Goal: Information Seeking & Learning: Learn about a topic

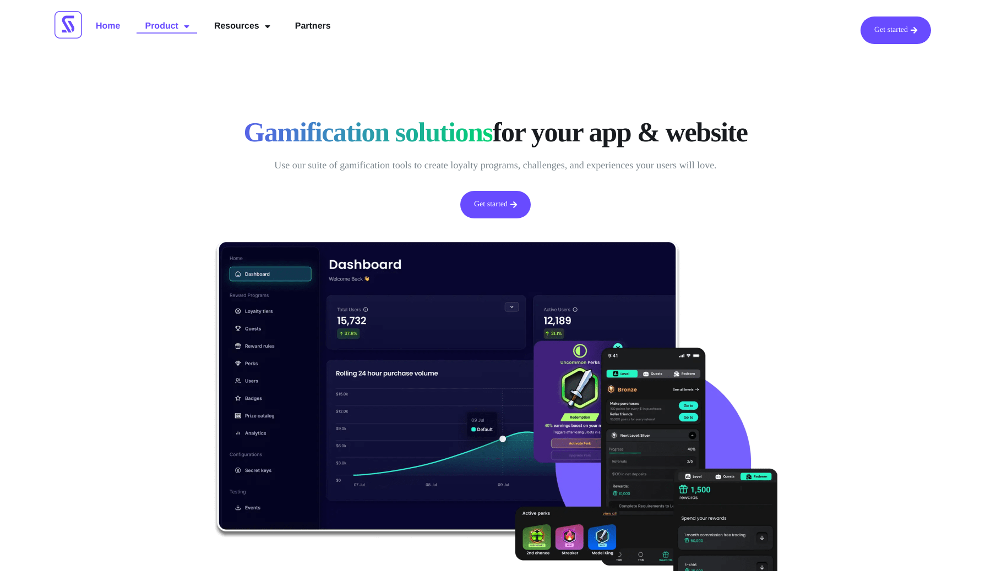
click at [170, 25] on link "Product" at bounding box center [166, 27] width 61 height 20
click at [328, 19] on link "Partners" at bounding box center [313, 27] width 52 height 20
click at [487, 197] on span "Get started" at bounding box center [491, 193] width 34 height 8
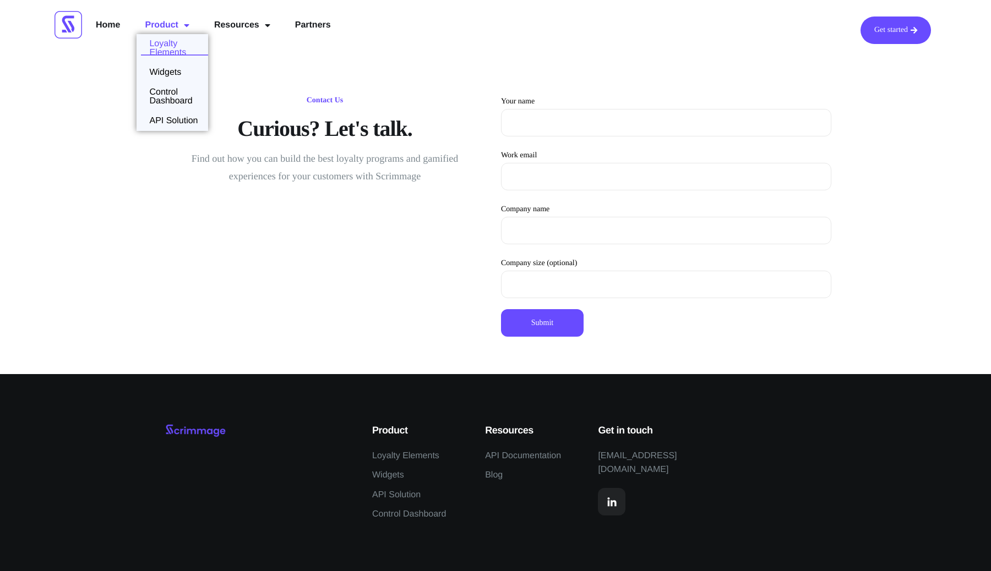
click at [178, 47] on link "Loyalty Elements" at bounding box center [172, 49] width 72 height 18
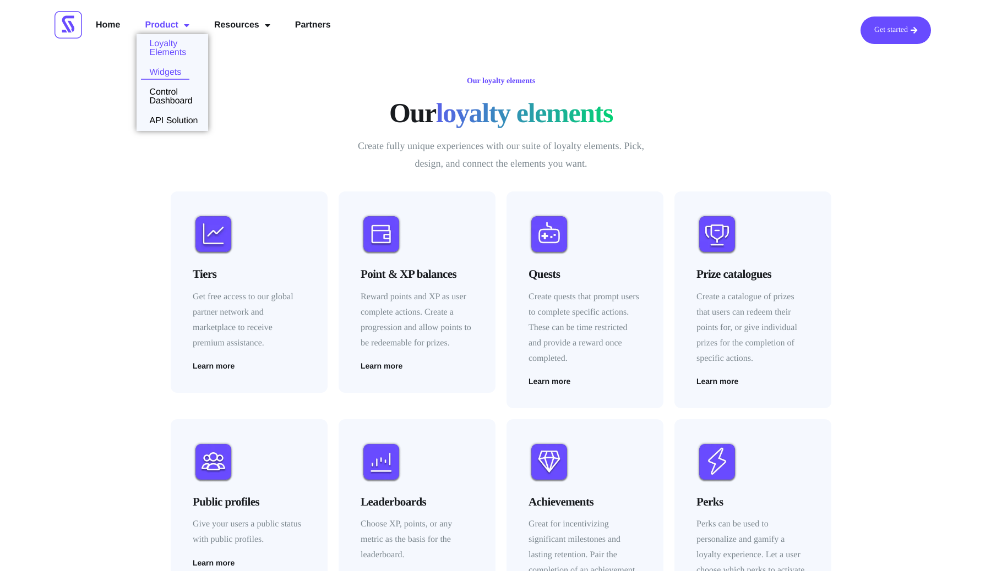
click at [171, 72] on link "Widgets" at bounding box center [162, 72] width 53 height 9
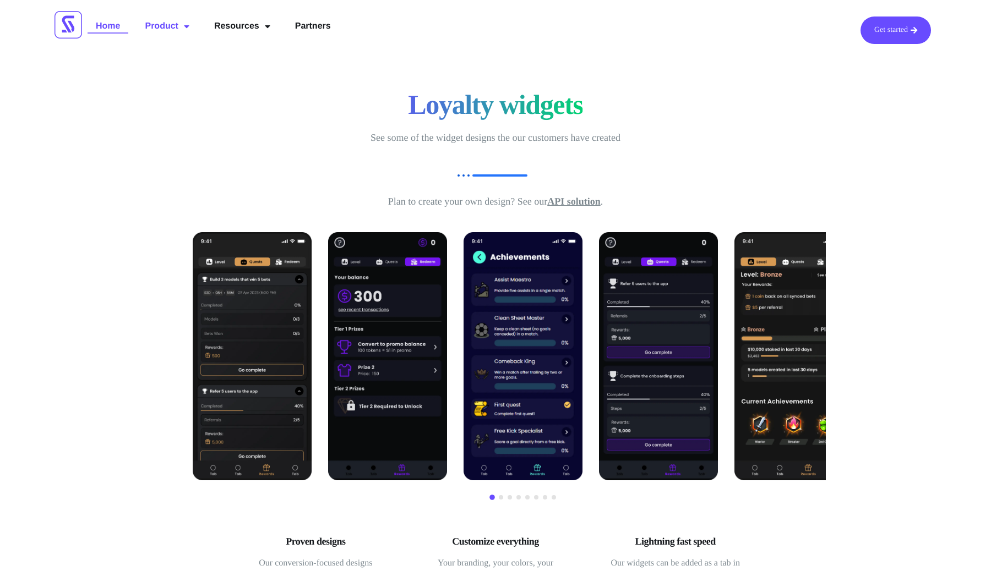
click at [110, 29] on link "Home" at bounding box center [108, 27] width 41 height 20
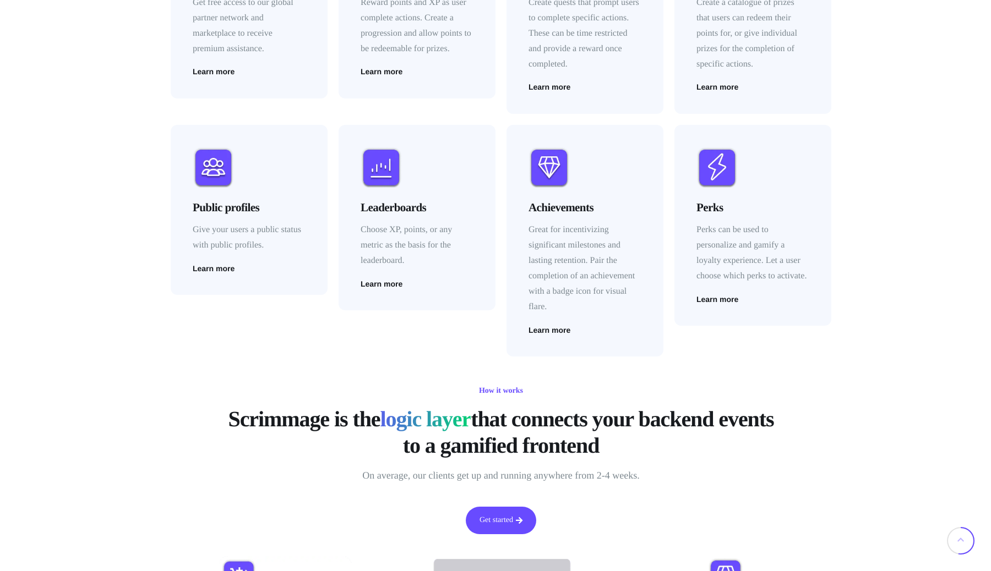
scroll to position [1734, 0]
